Goal: Task Accomplishment & Management: Manage account settings

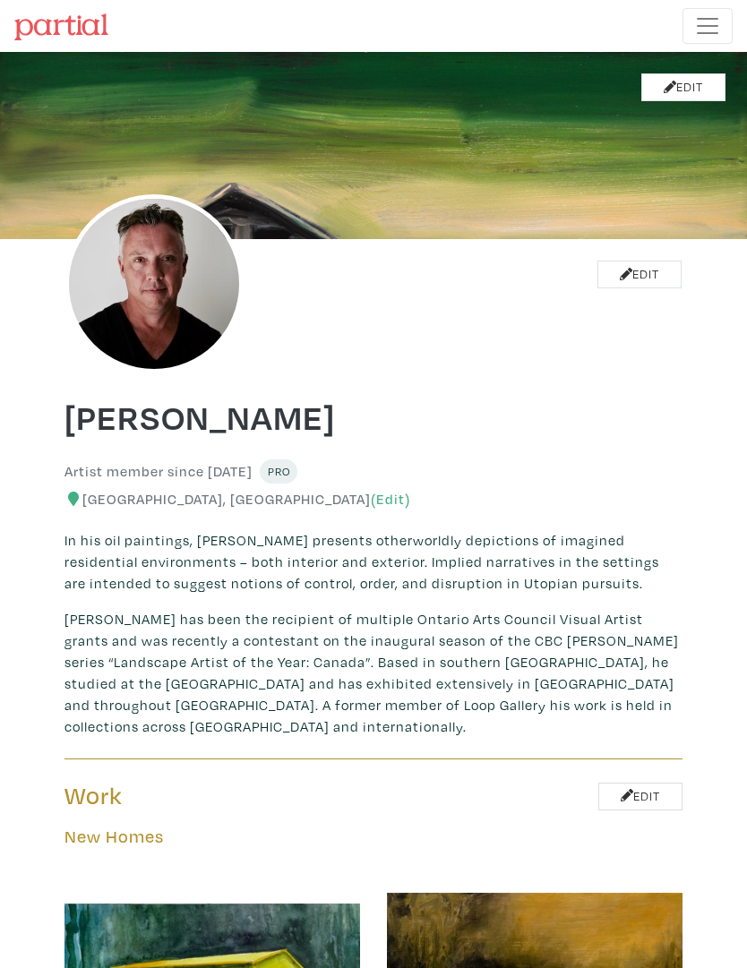
click at [712, 25] on span "Toggle navigation" at bounding box center [707, 26] width 27 height 27
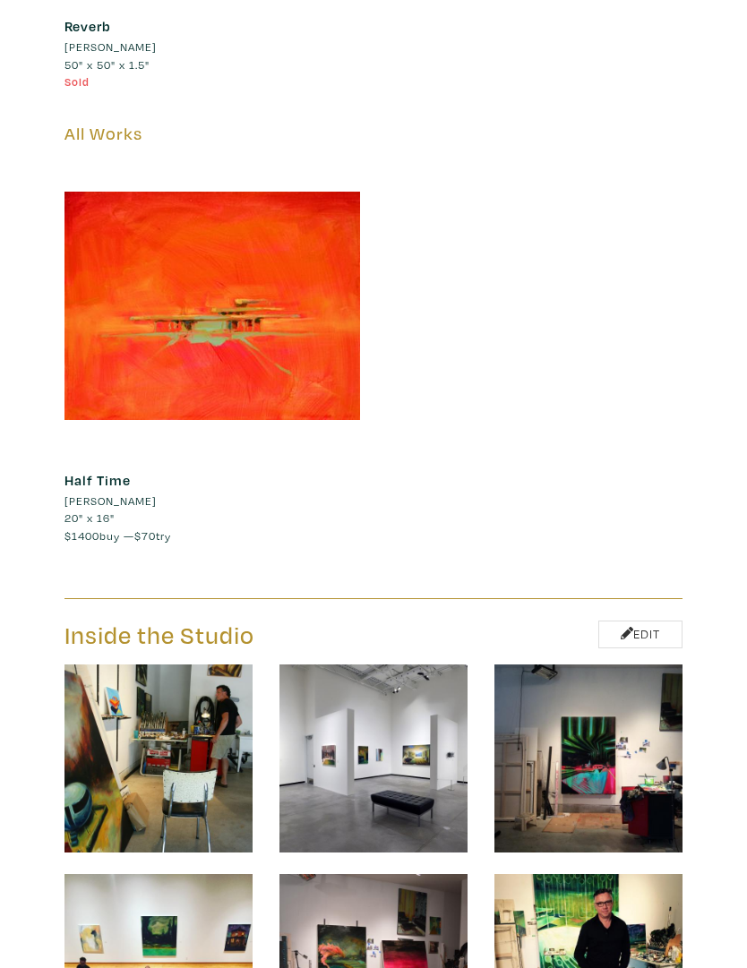
scroll to position [25648, 0]
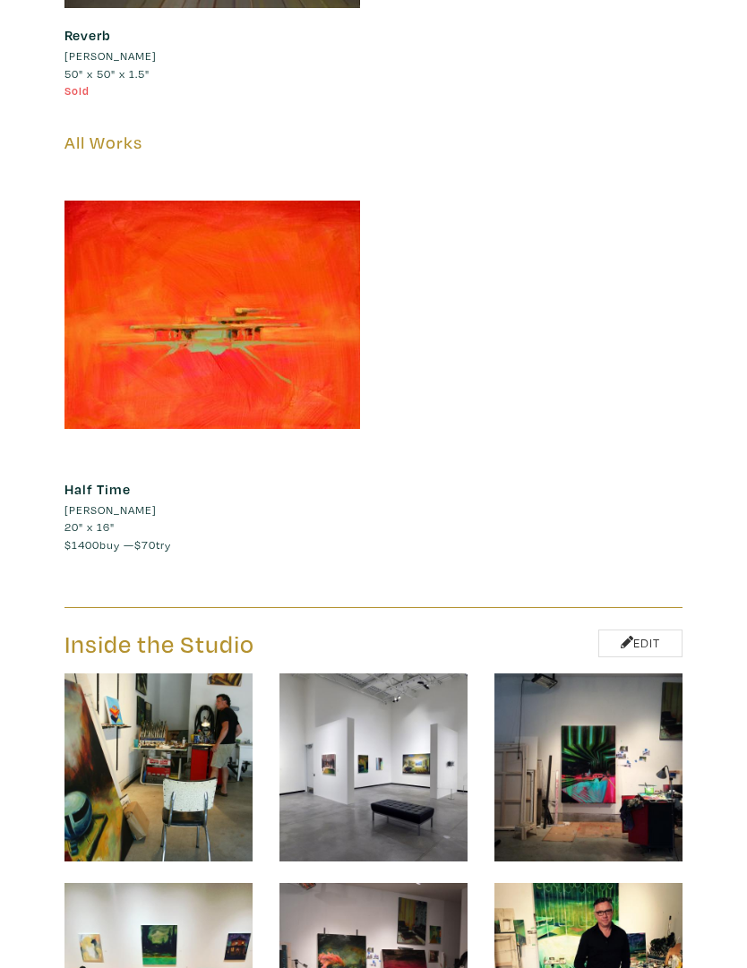
click at [264, 307] on div at bounding box center [212, 316] width 296 height 296
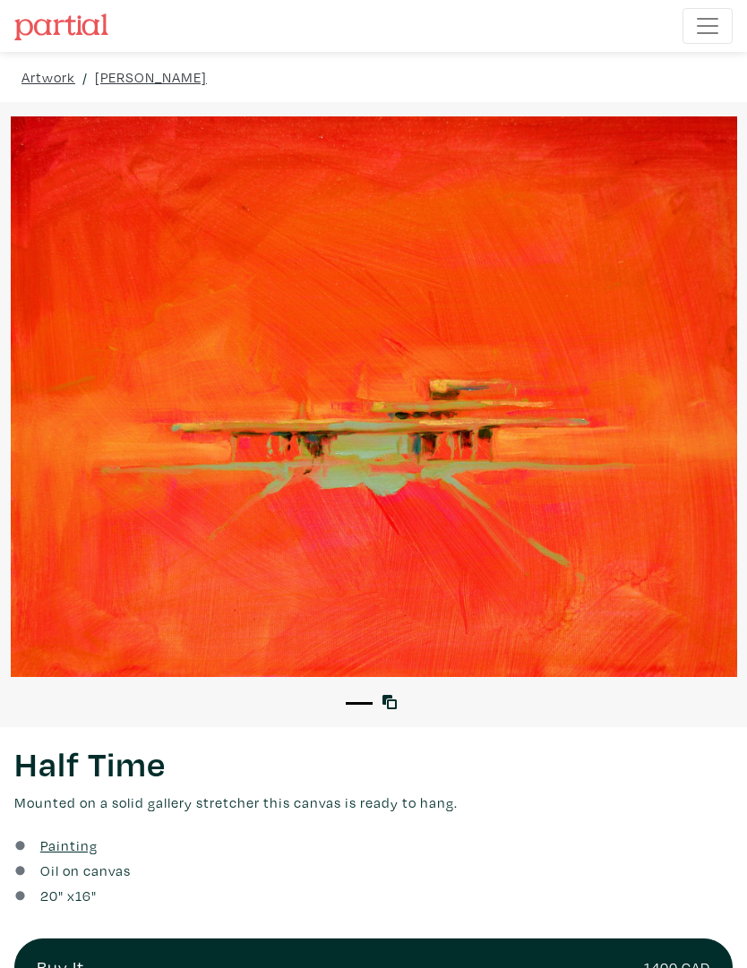
click at [708, 34] on span "Toggle navigation" at bounding box center [707, 26] width 27 height 27
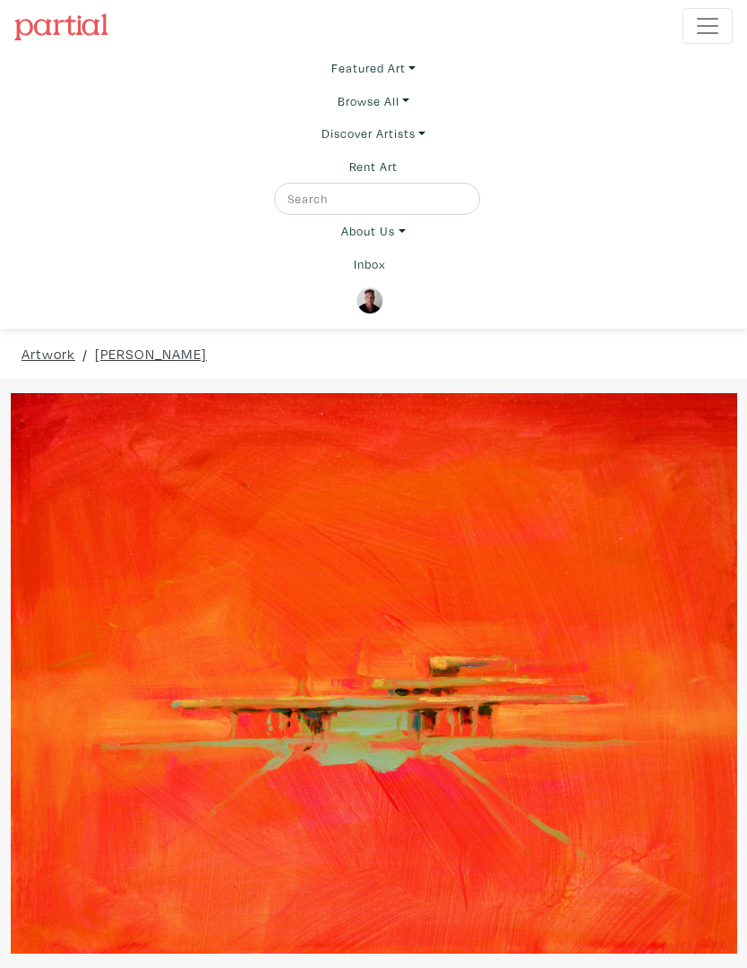
click at [381, 300] on img at bounding box center [369, 301] width 27 height 27
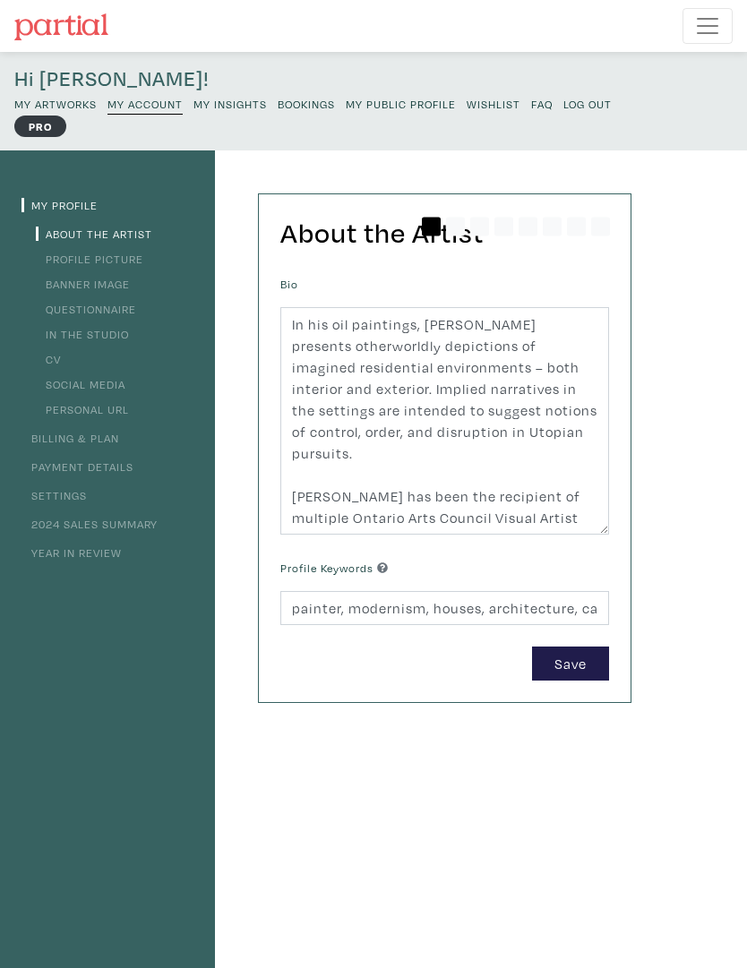
click at [65, 111] on link "My Artworks" at bounding box center [55, 102] width 82 height 21
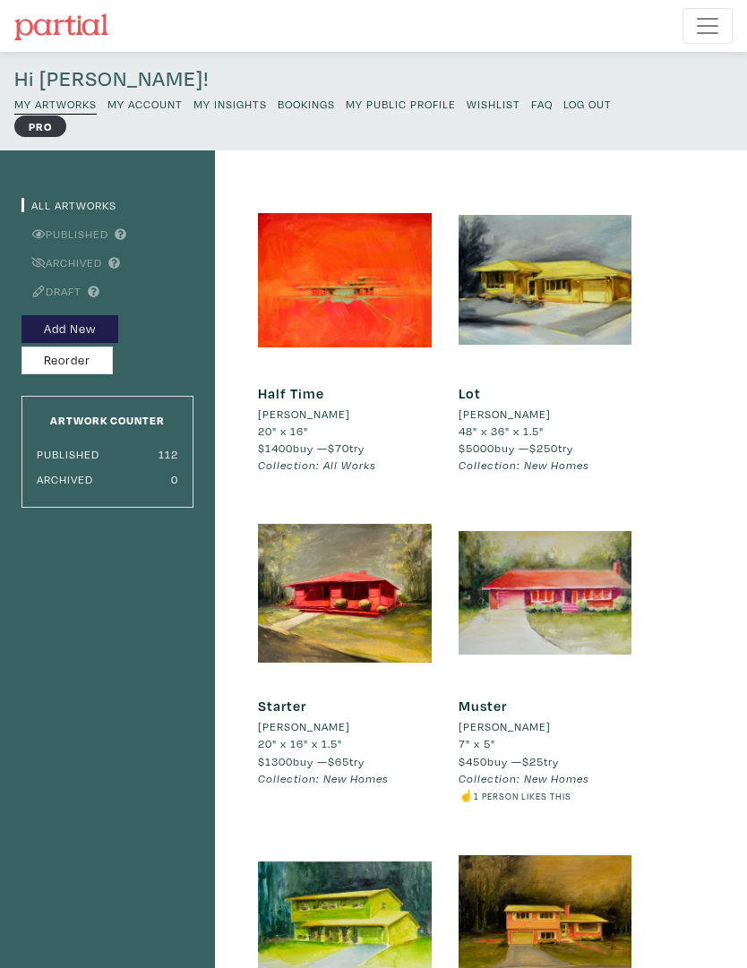
click at [342, 300] on div at bounding box center [345, 280] width 174 height 174
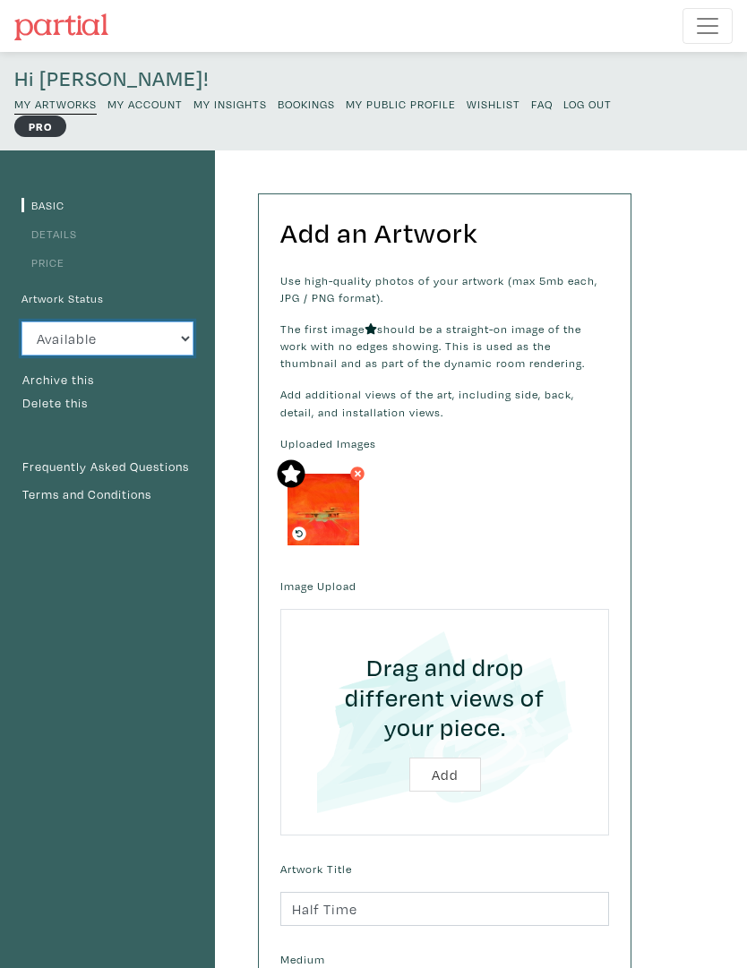
click at [181, 334] on select "Available Sold Rented Unavailable (other reason)" at bounding box center [107, 339] width 172 height 34
select select "3"
click at [400, 105] on small "My Public Profile" at bounding box center [401, 104] width 110 height 14
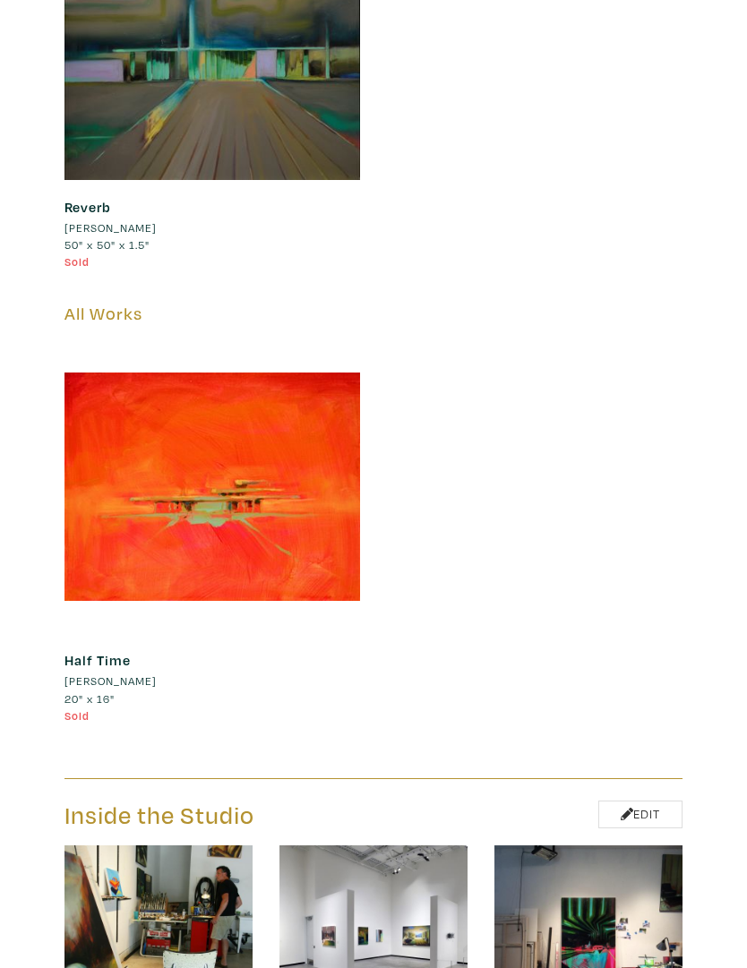
scroll to position [25097, 0]
